Goal: Communication & Community: Participate in discussion

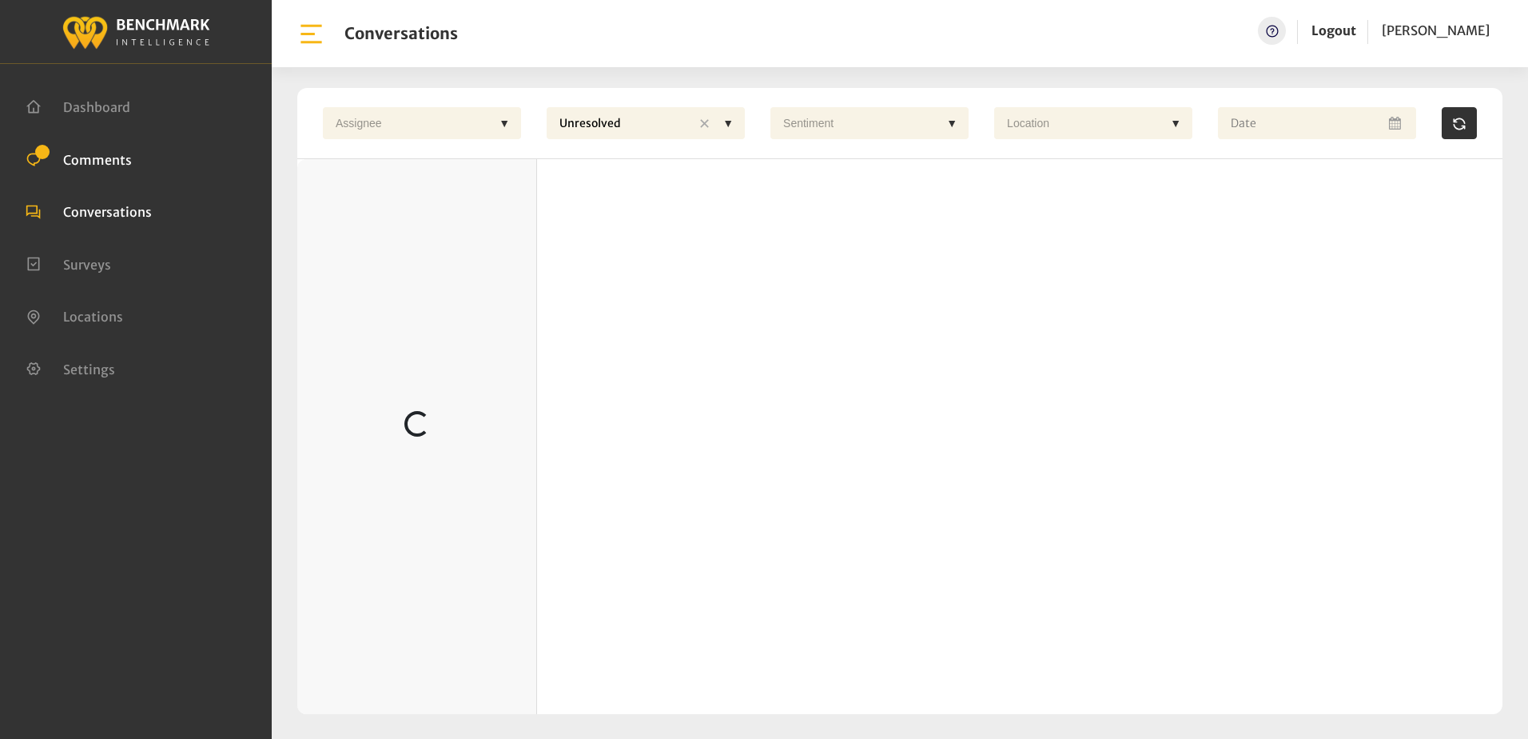
click at [91, 160] on span "Comments" at bounding box center [97, 159] width 69 height 16
